Goal: Find specific page/section: Find specific page/section

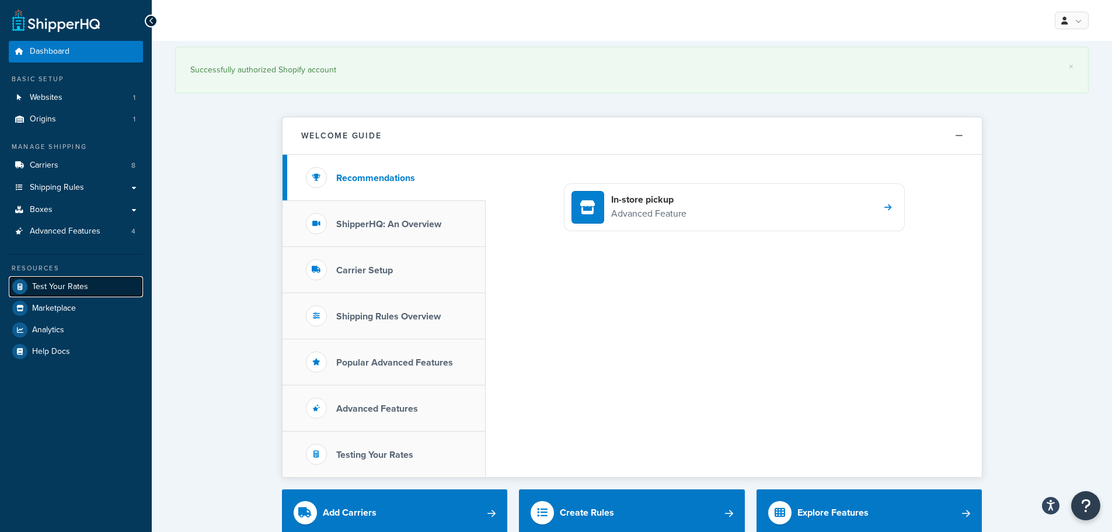
click at [54, 288] on span "Test Your Rates" at bounding box center [60, 287] width 56 height 10
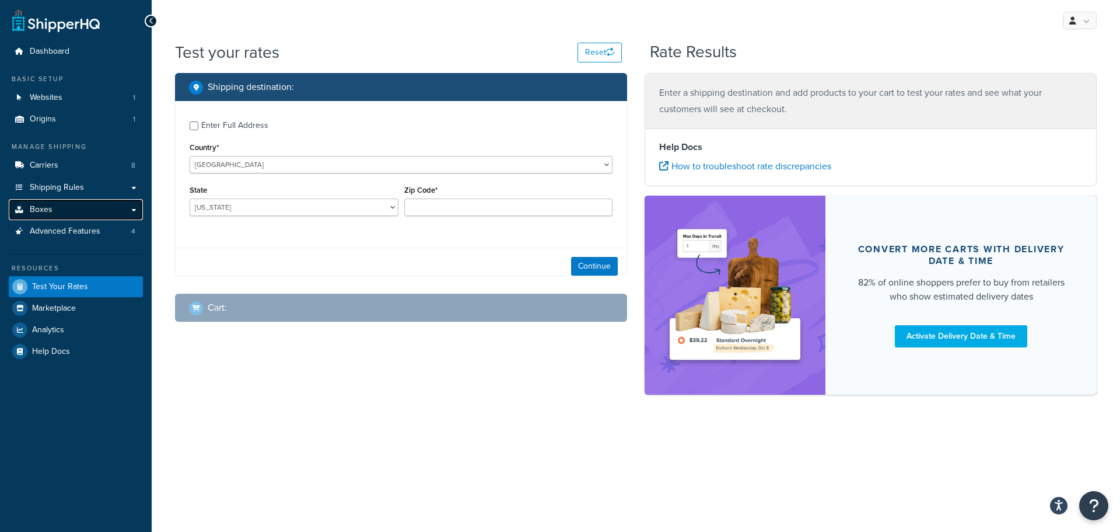
click at [49, 209] on span "Boxes" at bounding box center [41, 210] width 23 height 10
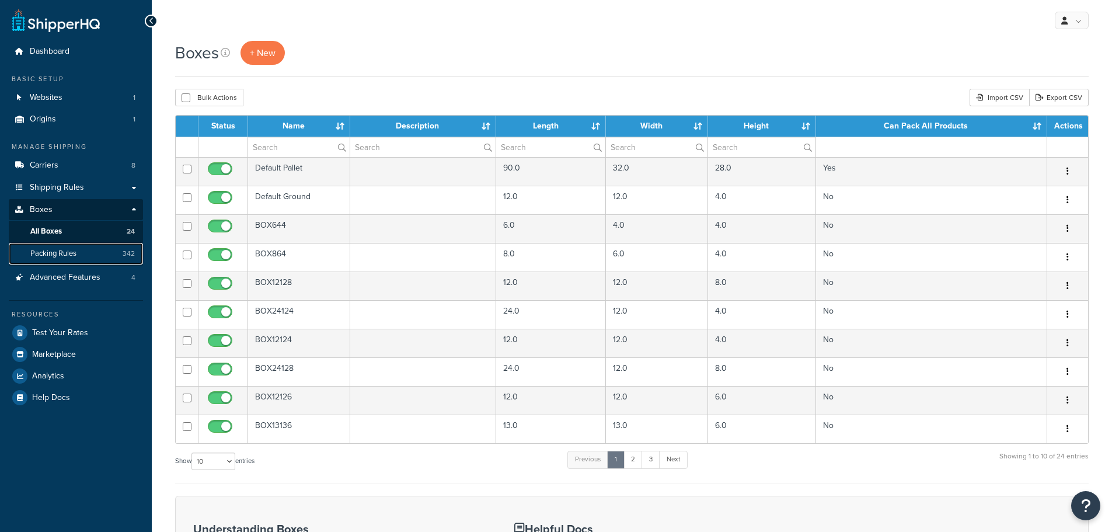
click at [53, 252] on span "Packing Rules" at bounding box center [53, 254] width 46 height 10
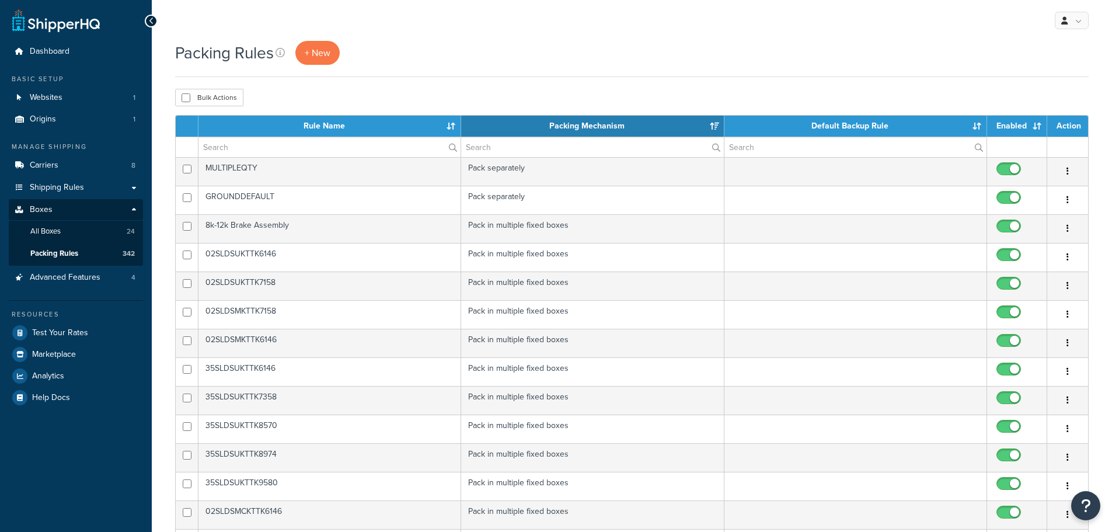
select select "15"
click at [230, 145] on input "text" at bounding box center [329, 147] width 262 height 20
paste input "35SLDAKTTK9580545"
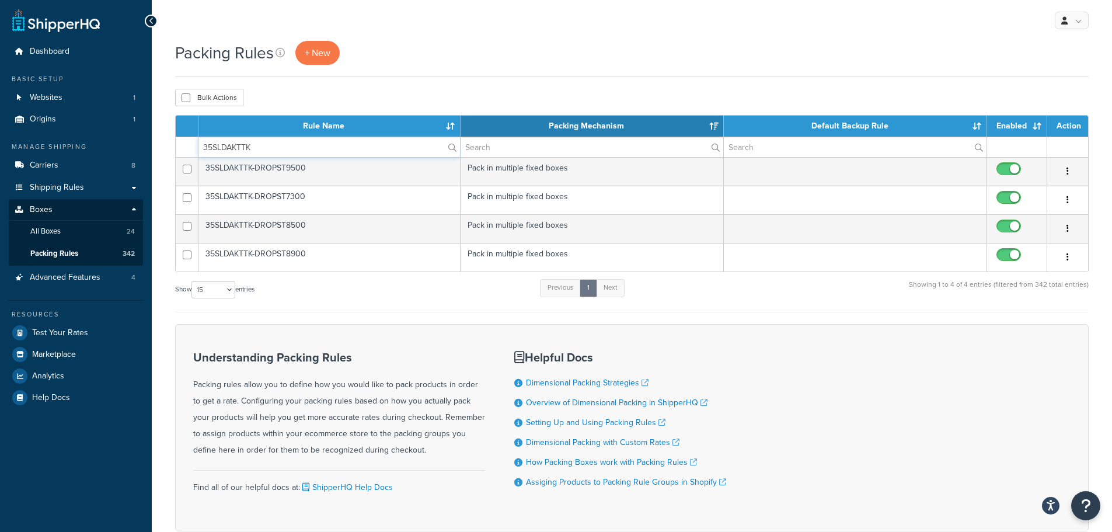
click at [246, 152] on input "35SLDAKTTK" at bounding box center [328, 147] width 261 height 20
paste input "SUKTTK9580"
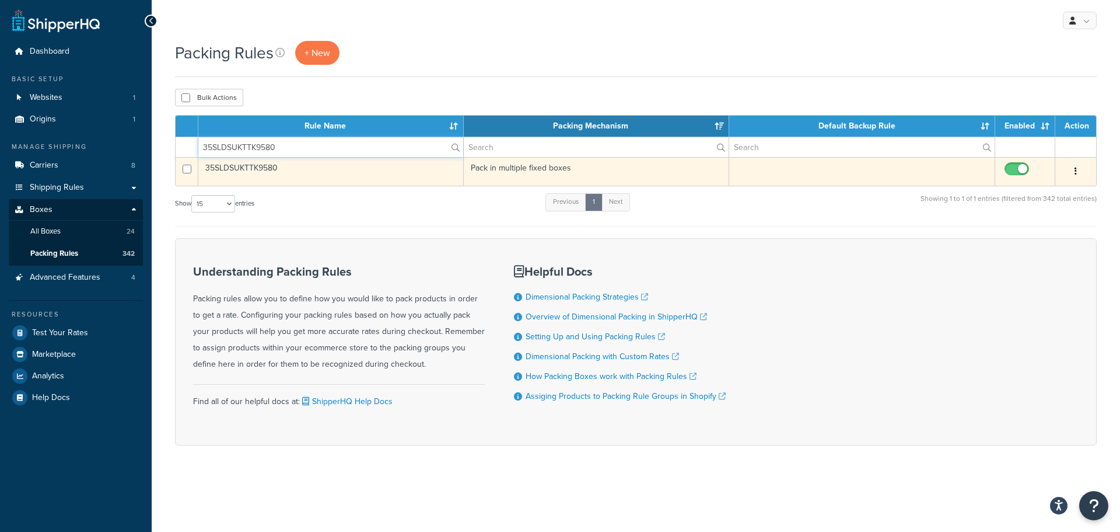
type input "35SLDSUKTTK9580"
click at [274, 171] on td "35SLDSUKTTK9580" at bounding box center [330, 171] width 265 height 29
